Goal: Task Accomplishment & Management: Manage account settings

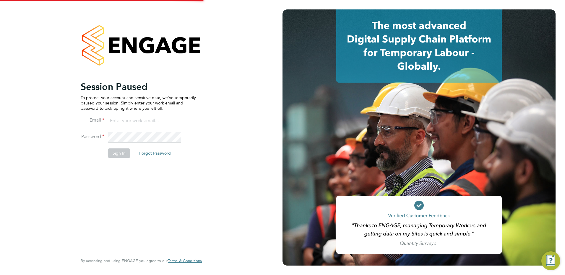
type input "[PERSON_NAME][EMAIL_ADDRESS][PERSON_NAME][DOMAIN_NAME]"
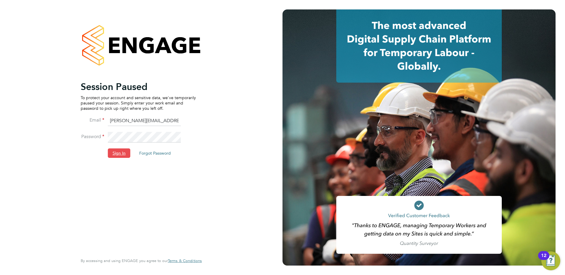
click at [114, 154] on button "Sign In" at bounding box center [119, 153] width 22 height 9
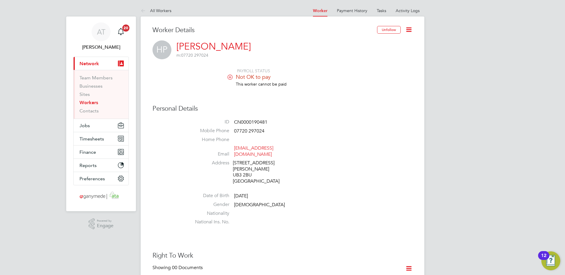
click at [90, 102] on link "Workers" at bounding box center [88, 103] width 19 height 6
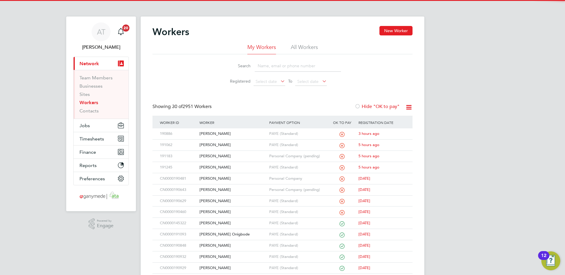
click at [261, 66] on input at bounding box center [298, 66] width 86 height 12
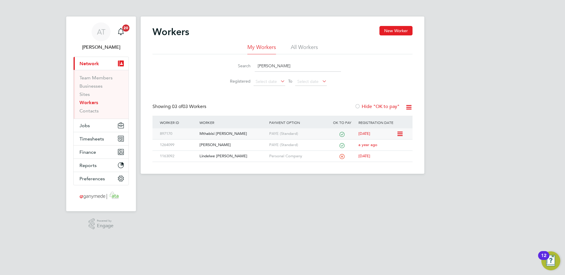
type input "dube"
click at [206, 133] on div "Mthabisi Keith Dube" at bounding box center [232, 133] width 69 height 11
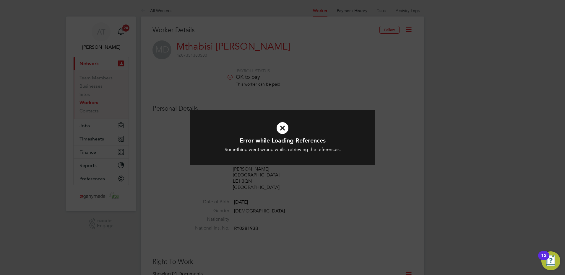
click at [283, 126] on icon at bounding box center [283, 128] width 154 height 23
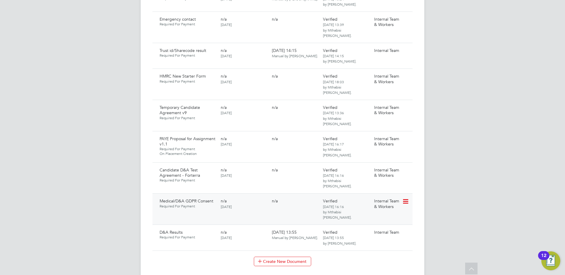
scroll to position [472, 0]
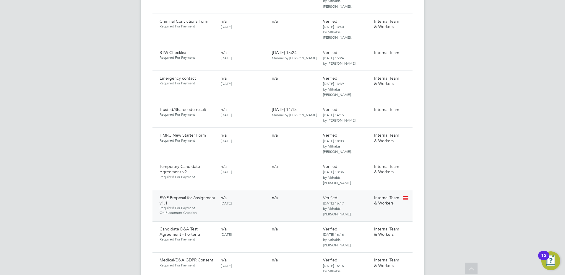
click at [405, 195] on icon at bounding box center [405, 198] width 6 height 7
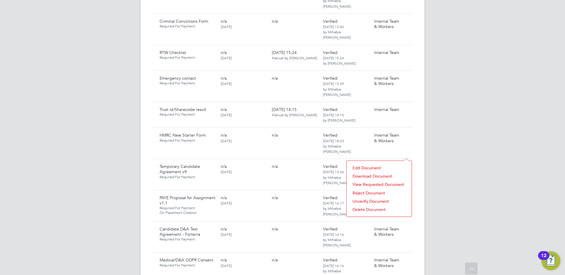
click at [357, 175] on li "Download Document" at bounding box center [378, 176] width 59 height 8
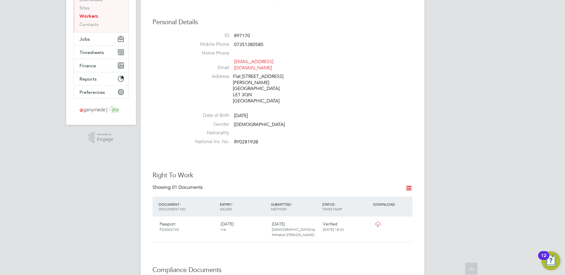
scroll to position [59, 0]
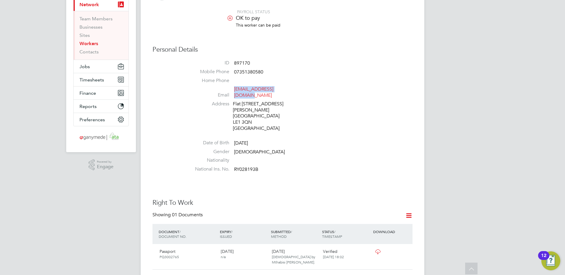
drag, startPoint x: 291, startPoint y: 90, endPoint x: 234, endPoint y: 91, distance: 57.9
click at [234, 91] on li "Email keithmtha100@gmail.com" at bounding box center [300, 93] width 224 height 14
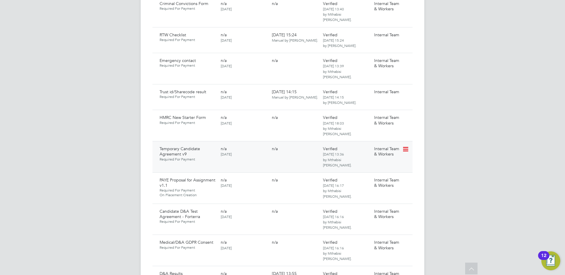
scroll to position [529, 0]
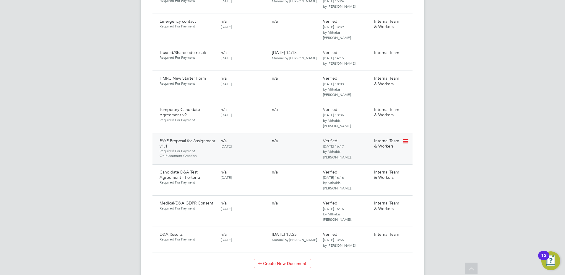
click at [407, 138] on icon at bounding box center [405, 141] width 6 height 7
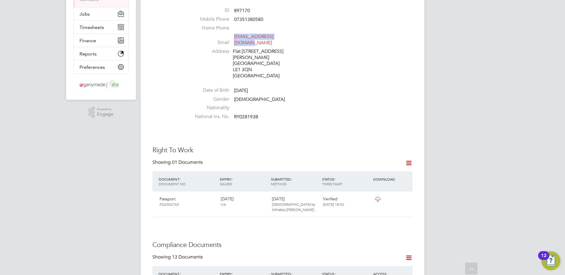
scroll to position [0, 0]
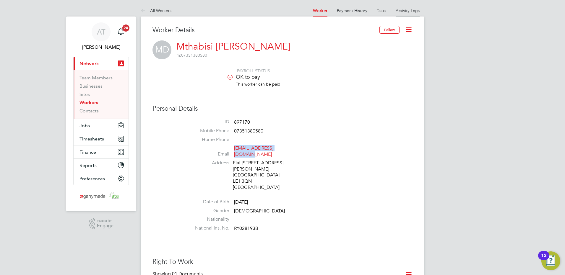
click at [411, 10] on link "Activity Logs" at bounding box center [407, 10] width 24 height 5
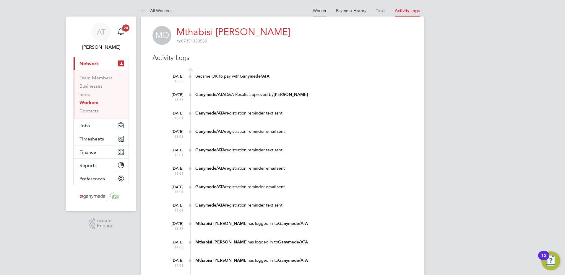
click at [319, 11] on link "Worker" at bounding box center [320, 10] width 14 height 5
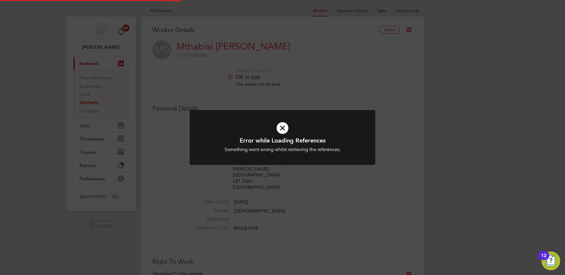
click at [410, 30] on div "Error while Loading References Something went wrong whilst retrieving the refer…" at bounding box center [282, 137] width 565 height 275
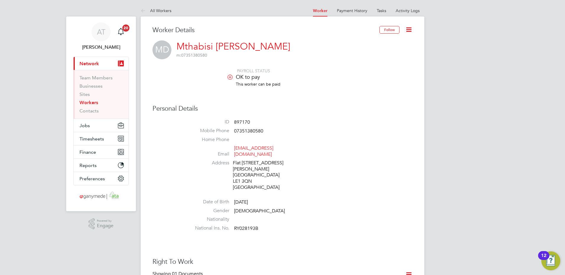
click at [410, 30] on icon at bounding box center [408, 29] width 7 height 7
click at [354, 43] on li "Invite Worker" at bounding box center [375, 44] width 74 height 8
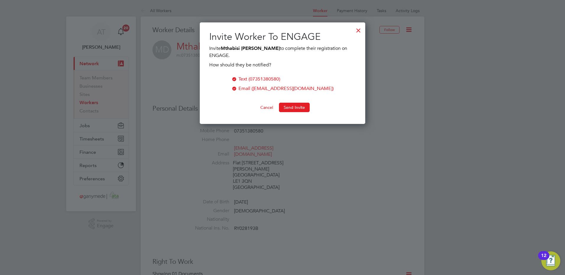
scroll to position [102, 166]
drag, startPoint x: 289, startPoint y: 106, endPoint x: 383, endPoint y: 78, distance: 97.3
click at [290, 105] on button "Send Invite" at bounding box center [294, 107] width 31 height 9
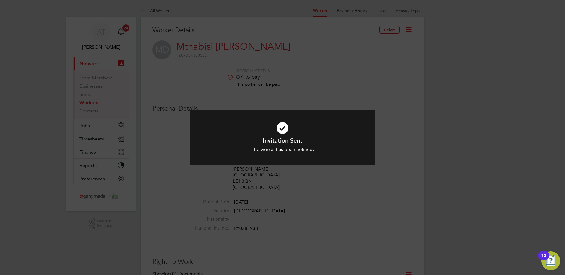
click at [357, 64] on div "Invitation Sent The worker has been notified. Cancel Okay" at bounding box center [282, 137] width 565 height 275
